Goal: Complete application form: Complete application form

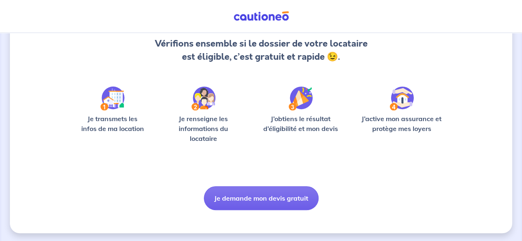
scroll to position [90, 0]
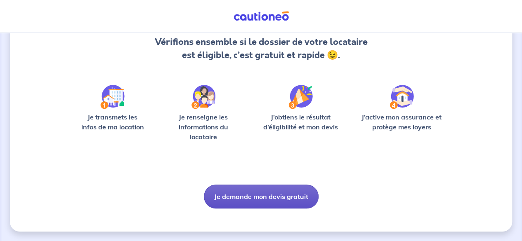
click at [267, 196] on button "Je demande mon devis gratuit" at bounding box center [261, 197] width 115 height 24
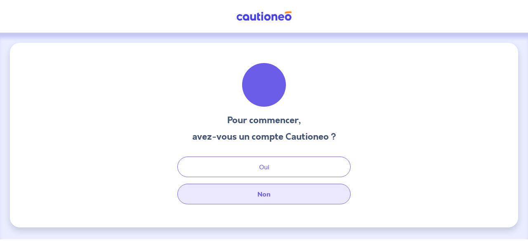
click at [270, 195] on button "Non" at bounding box center [263, 194] width 173 height 21
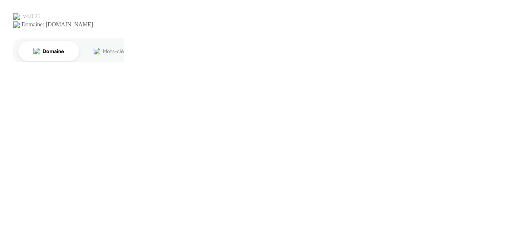
select select "FR"
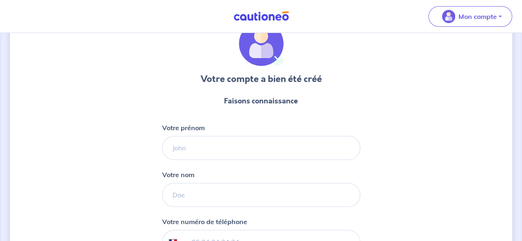
scroll to position [82, 0]
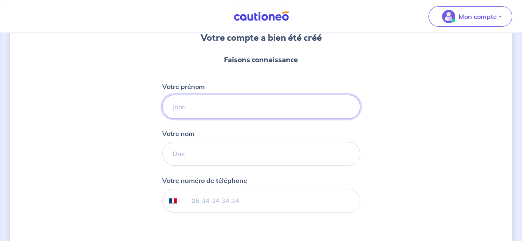
click at [210, 104] on input "Votre prénom" at bounding box center [261, 107] width 198 height 24
type input "[PERSON_NAME]"
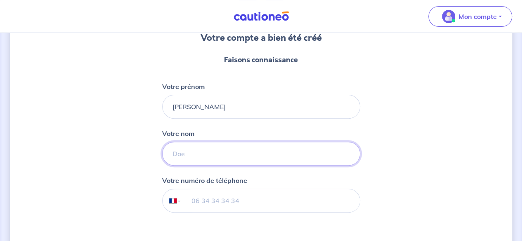
type input "Lafare"
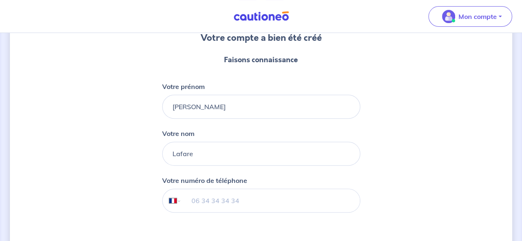
type input "07 65 79 51 21"
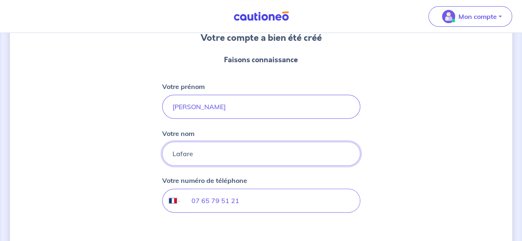
drag, startPoint x: 198, startPoint y: 154, endPoint x: 162, endPoint y: 153, distance: 36.7
click at [163, 153] on input "Lafare" at bounding box center [261, 154] width 198 height 24
type input "Paraire"
click at [322, 203] on input "07 65 79 51 21" at bounding box center [270, 200] width 178 height 23
click at [389, 199] on div "Votre compte a bien été créé Faisons connaissance Votre prénom [PERSON_NAME] no…" at bounding box center [261, 128] width 502 height 336
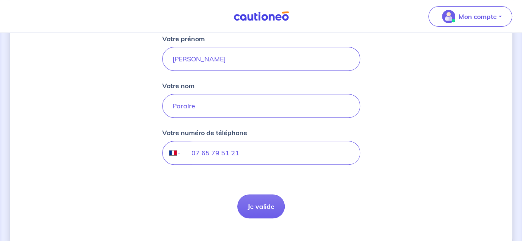
scroll to position [146, 0]
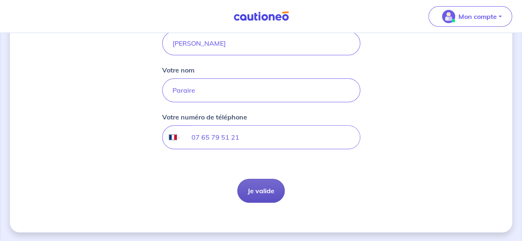
click at [261, 195] on button "Je valide" at bounding box center [260, 191] width 47 height 24
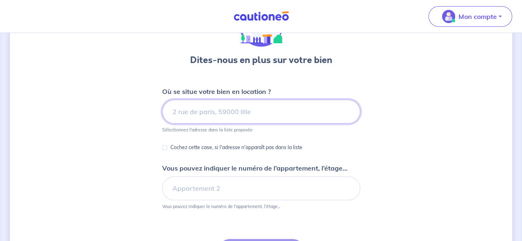
scroll to position [82, 0]
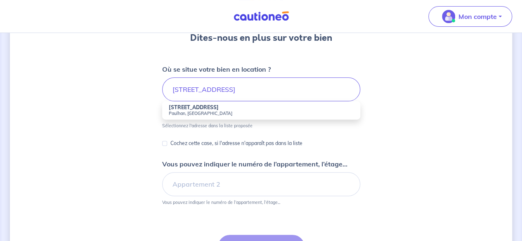
click at [194, 110] on strong "[STREET_ADDRESS]" at bounding box center [194, 107] width 50 height 6
type input "[STREET_ADDRESS]"
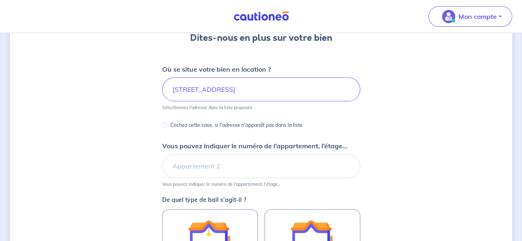
click at [411, 156] on div "Dites-nous en plus sur votre bien Où se situe votre bien en location ? [STREET_…" at bounding box center [261, 176] width 502 height 432
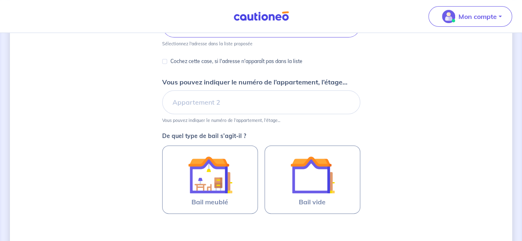
scroll to position [165, 0]
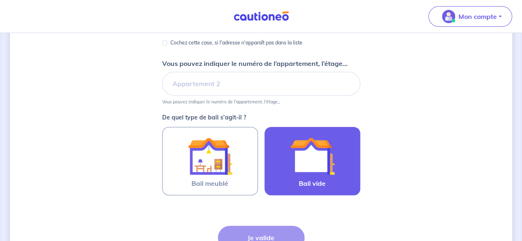
click at [314, 165] on img at bounding box center [312, 156] width 45 height 45
click at [0, 0] on input "Bail vide" at bounding box center [0, 0] width 0 height 0
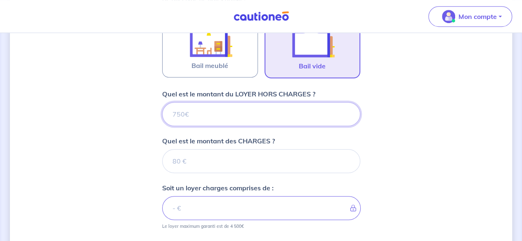
scroll to position [290, 0]
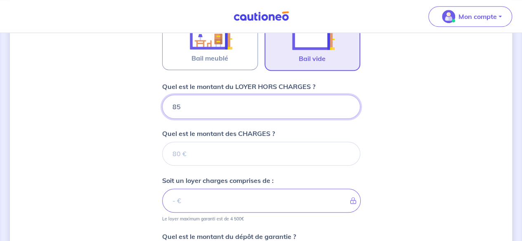
type input "850"
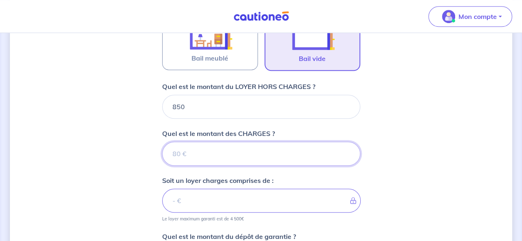
click at [194, 149] on input "Quel est le montant des CHARGES ?" at bounding box center [261, 154] width 198 height 24
type input "10"
type input "860"
type input "10"
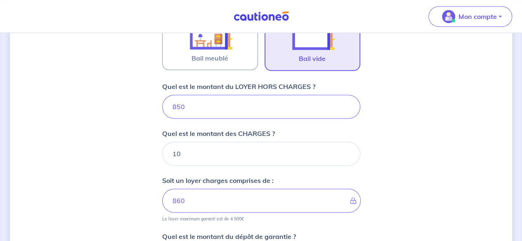
click at [410, 193] on div "Dites-nous en plus sur votre bien Où se situe votre bien en location ? [STREET_…" at bounding box center [261, 72] width 502 height 639
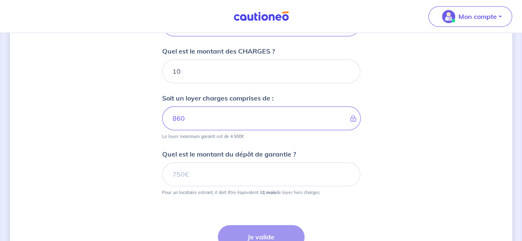
scroll to position [414, 0]
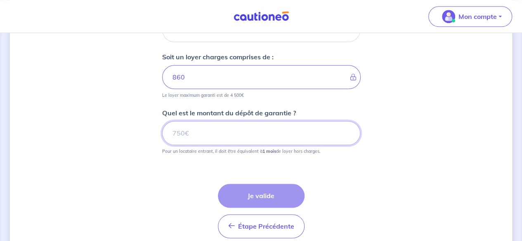
click at [189, 130] on input "Quel est le montant du dépôt de garantie ?" at bounding box center [261, 133] width 198 height 24
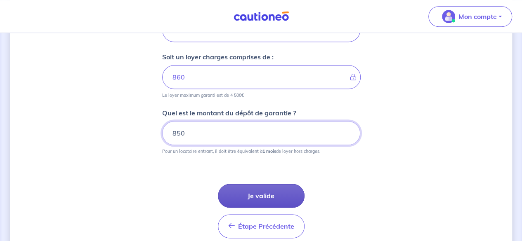
type input "850"
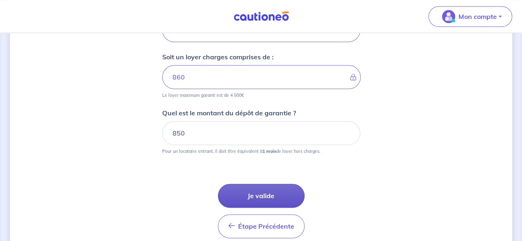
click at [267, 189] on button "Je valide" at bounding box center [261, 196] width 87 height 24
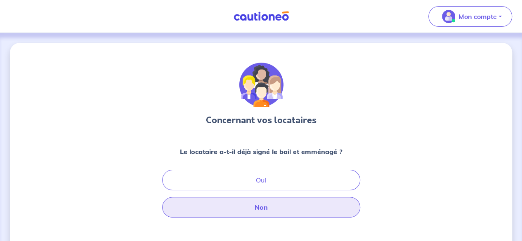
click at [249, 205] on button "Non" at bounding box center [261, 207] width 198 height 21
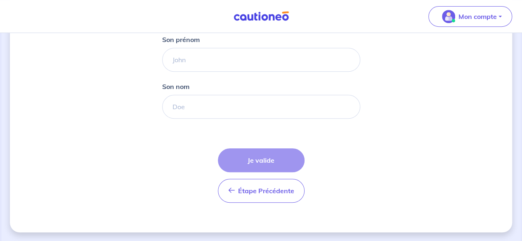
scroll to position [147, 0]
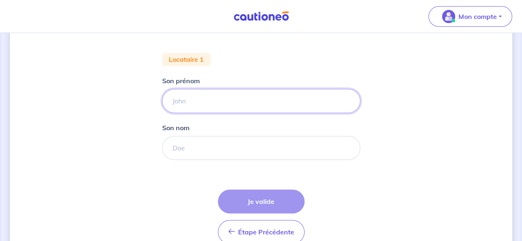
click at [191, 99] on input "Son prénom" at bounding box center [261, 101] width 198 height 24
type input "VVV"
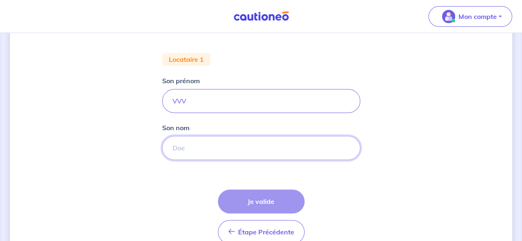
click at [186, 152] on input "Son nom" at bounding box center [261, 148] width 198 height 24
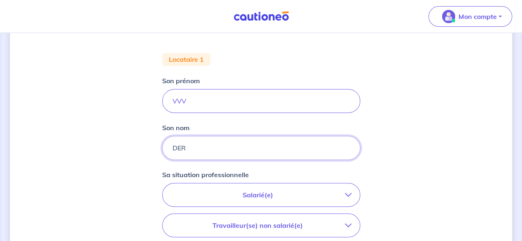
type input "DER"
click at [410, 164] on div "Concernant vos locataires 💡 Pour info : nous acceptons les personnes seules, le…" at bounding box center [261, 156] width 502 height 521
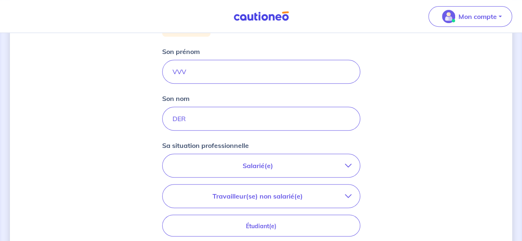
scroll to position [188, 0]
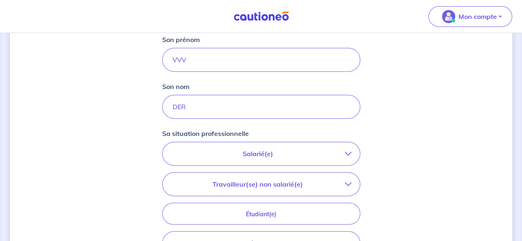
click at [261, 151] on p "Salarié(e)" at bounding box center [258, 154] width 174 height 10
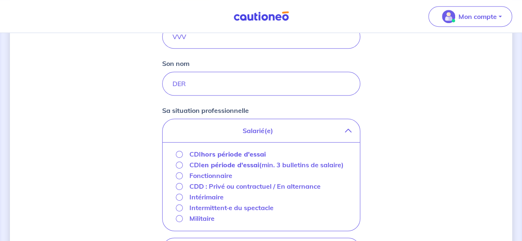
scroll to position [229, 0]
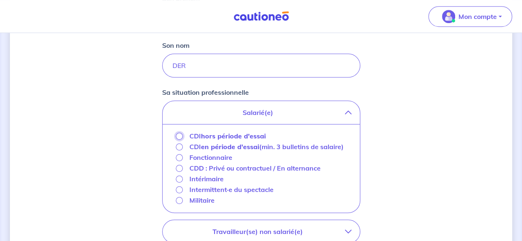
click at [179, 134] on input "CDI hors période d'essai" at bounding box center [179, 136] width 7 height 7
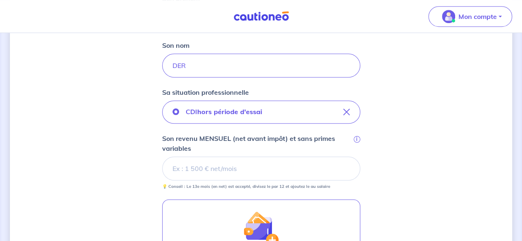
click at [238, 168] on input "Son revenu MENSUEL (net avant impôt) et sans primes variables i" at bounding box center [261, 169] width 198 height 24
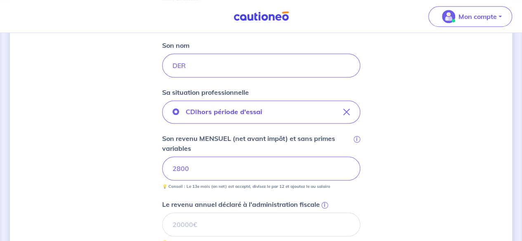
click at [385, 189] on div "Concernant vos locataires 💡 Pour info : nous acceptons les personnes seules, le…" at bounding box center [261, 136] width 502 height 644
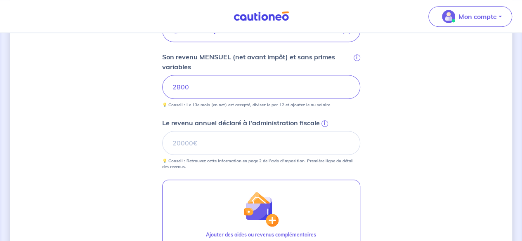
scroll to position [312, 0]
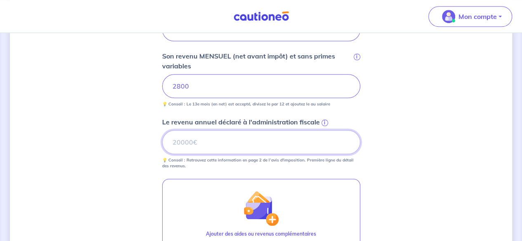
click at [196, 145] on input "Le revenu annuel déclaré à l'administration fiscale i" at bounding box center [261, 142] width 198 height 24
type input "15000"
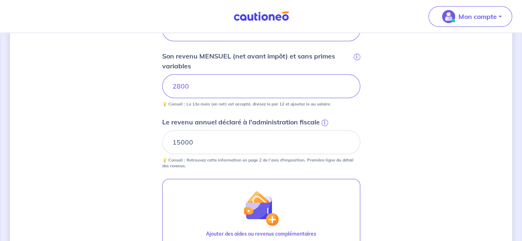
click at [390, 198] on div "Concernant vos locataires 💡 Pour info : nous acceptons les personnes seules, le…" at bounding box center [261, 53] width 502 height 644
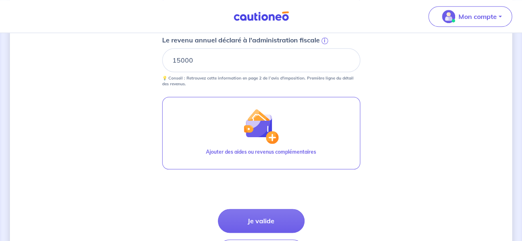
scroll to position [394, 0]
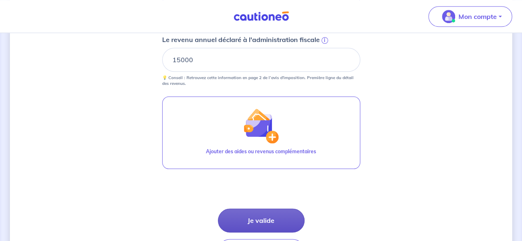
click at [254, 224] on button "Je valide" at bounding box center [261, 221] width 87 height 24
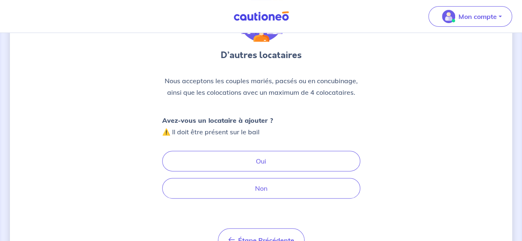
scroll to position [82, 0]
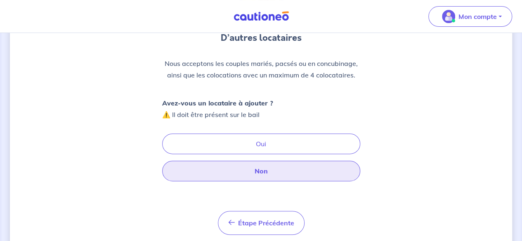
click at [260, 165] on button "Non" at bounding box center [261, 171] width 198 height 21
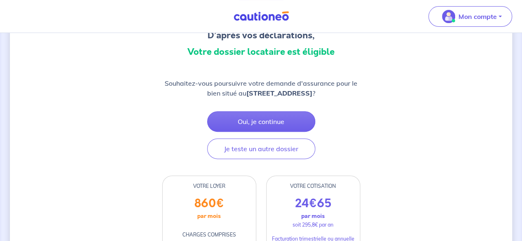
scroll to position [41, 0]
